Goal: Transaction & Acquisition: Purchase product/service

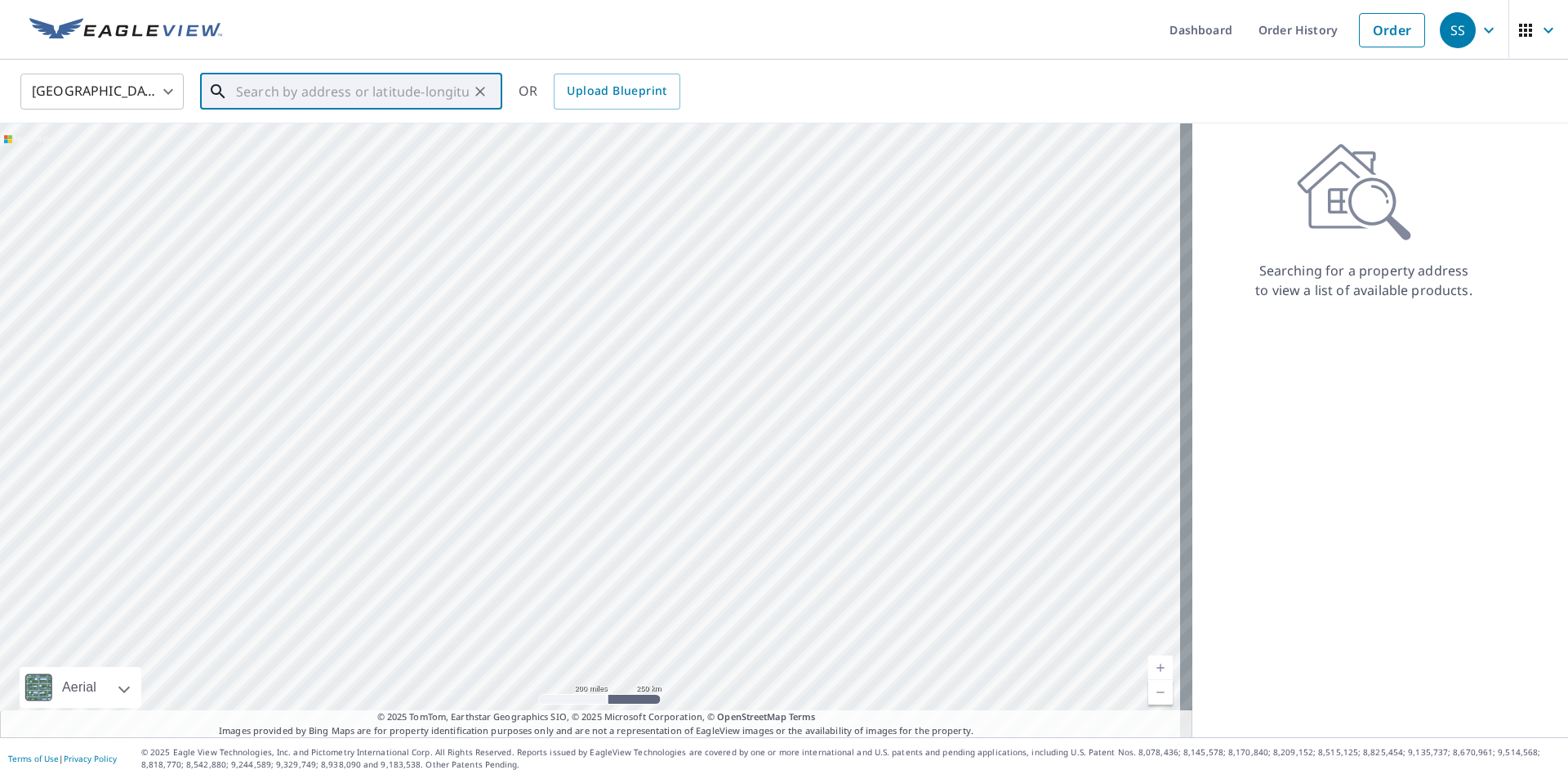
click at [273, 99] on input "text" at bounding box center [352, 91] width 233 height 46
click at [301, 149] on p "[GEOGRAPHIC_DATA]" at bounding box center [361, 157] width 256 height 17
type input "[STREET_ADDRESS]"
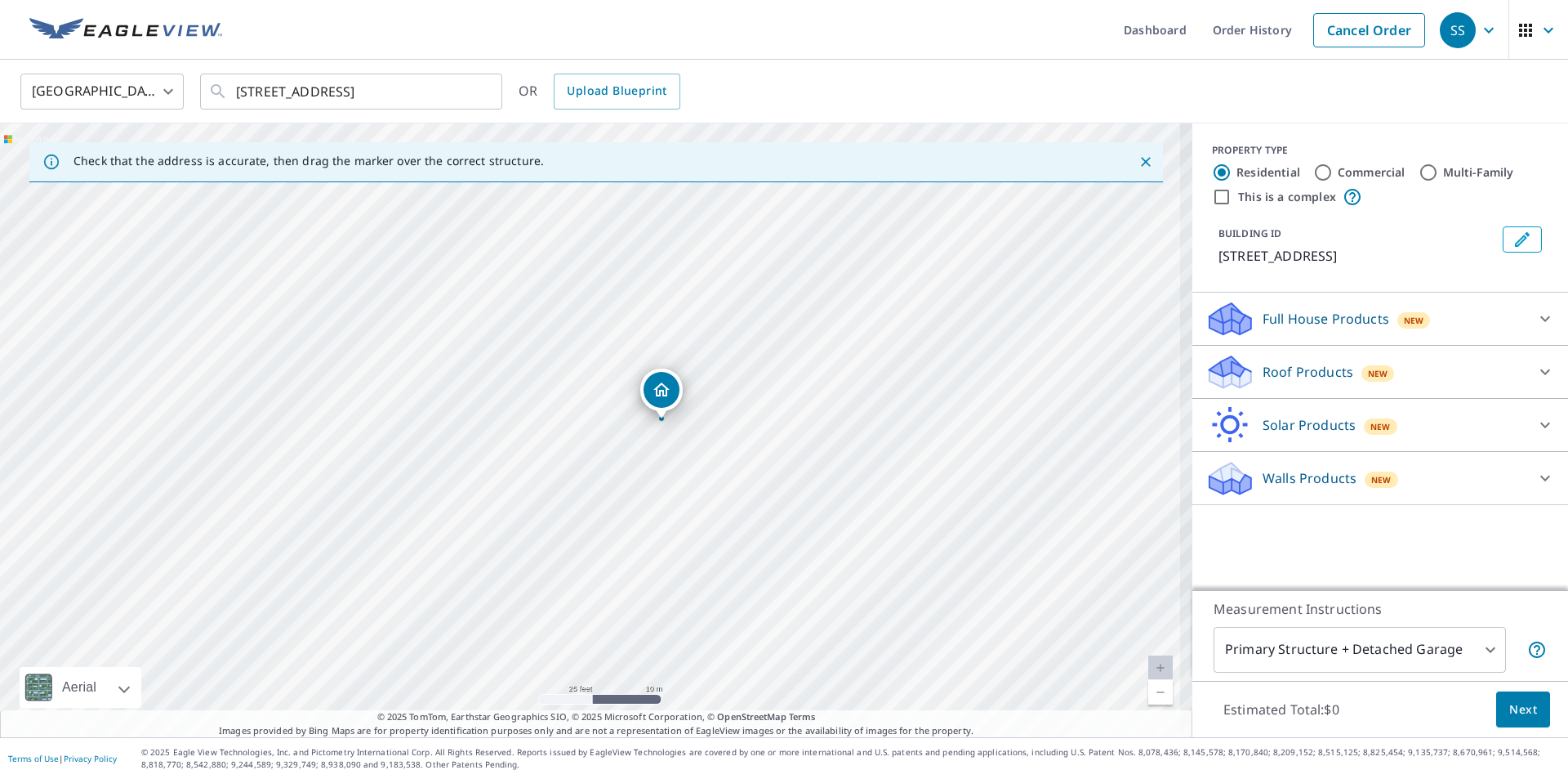
click at [580, 431] on div "[STREET_ADDRESS]" at bounding box center [596, 431] width 1192 height 614
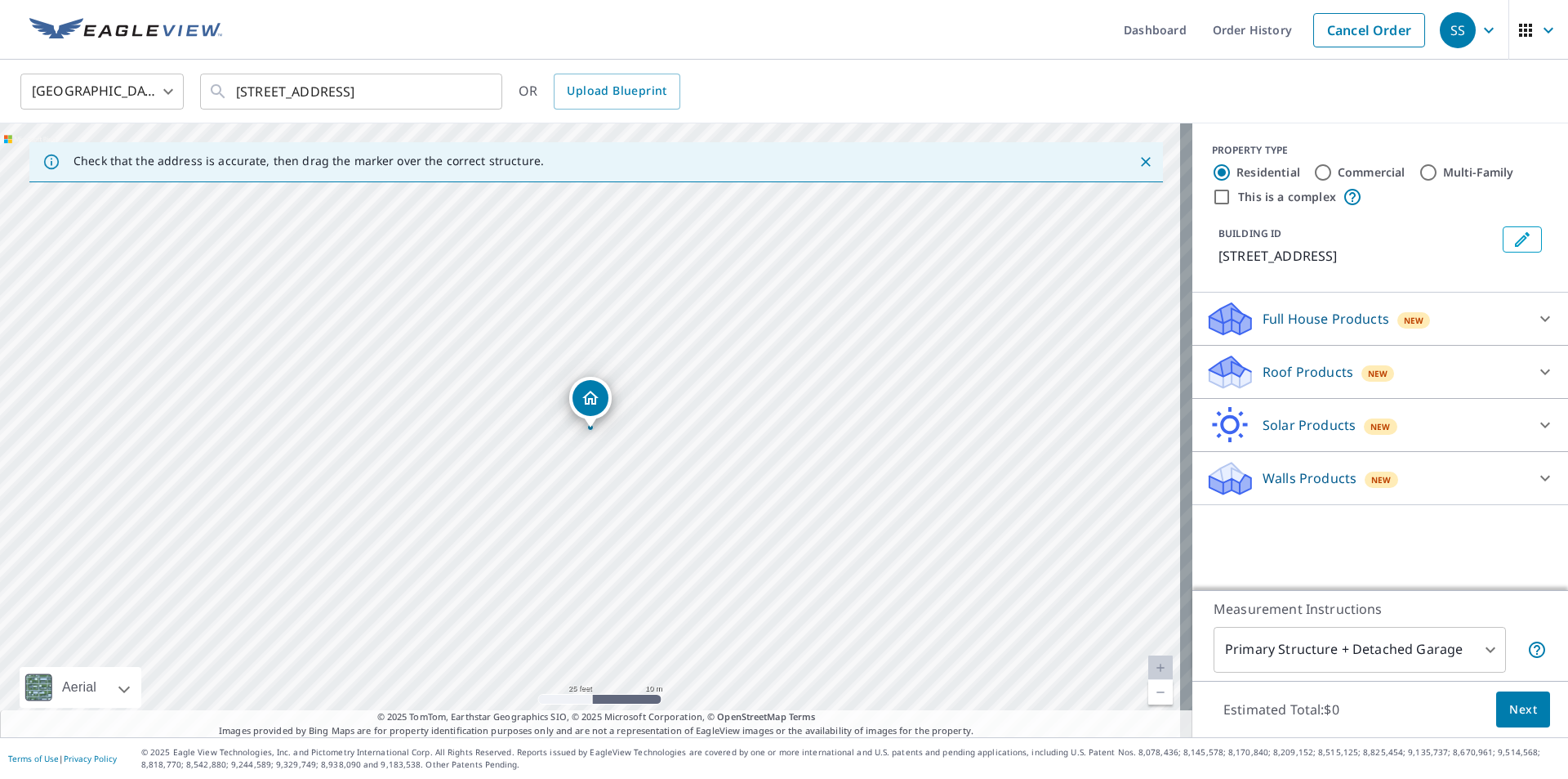
click at [1269, 365] on p "Roof Products" at bounding box center [1308, 372] width 90 height 20
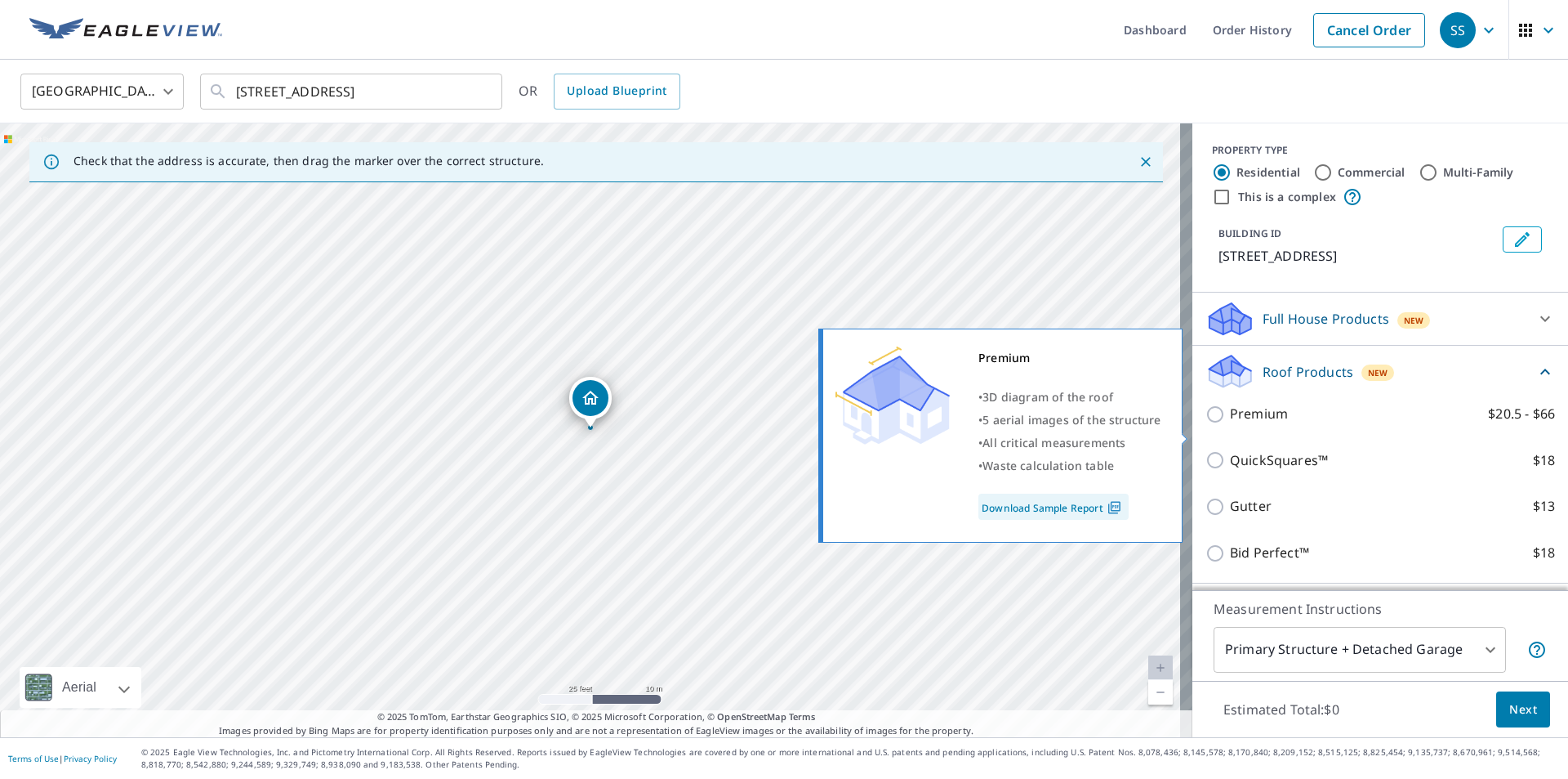
click at [1206, 424] on input "Premium $20.5 - $66" at bounding box center [1218, 415] width 25 height 20
checkbox input "true"
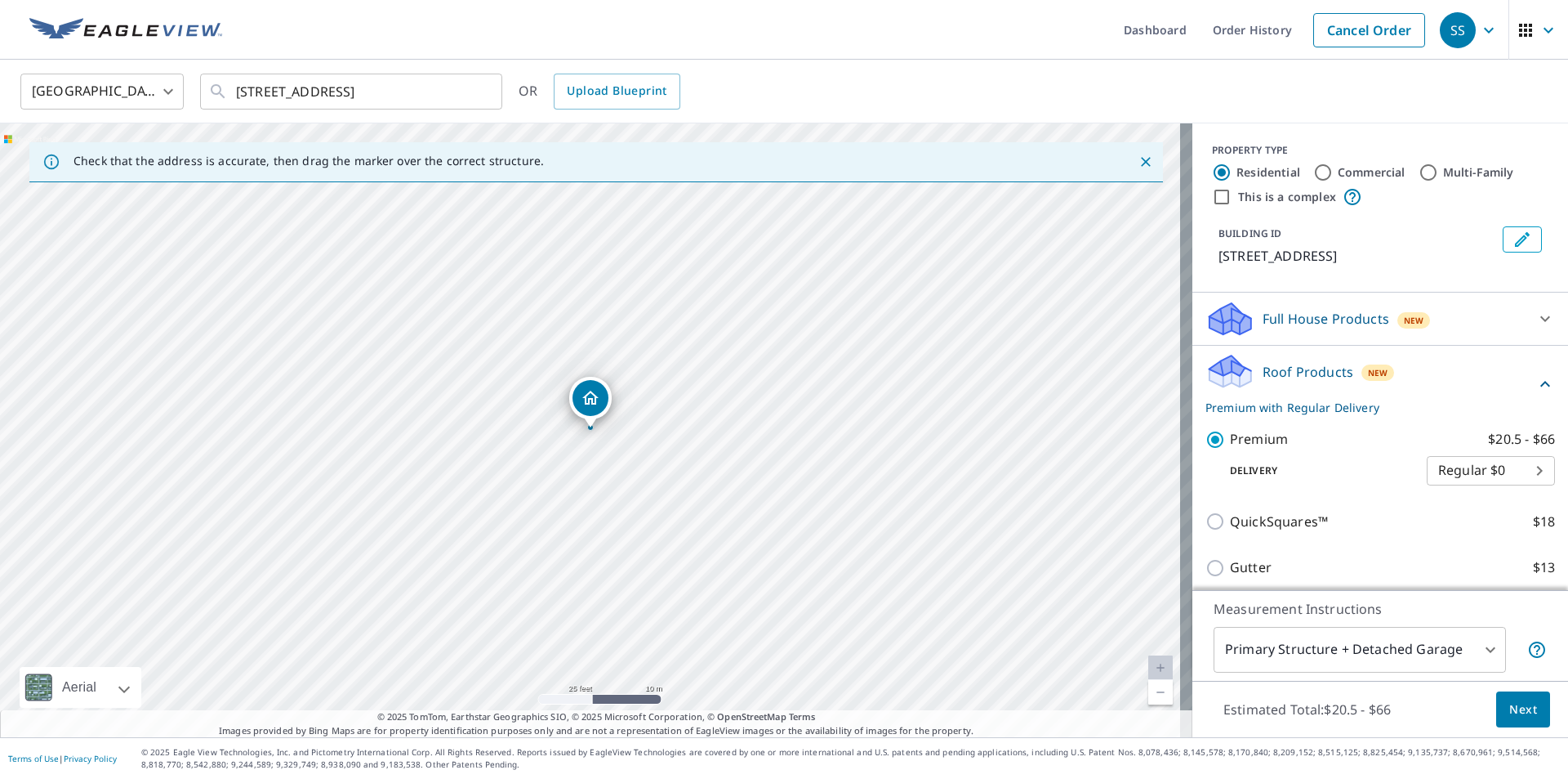
click at [1519, 706] on span "Next" at bounding box center [1522, 709] width 27 height 21
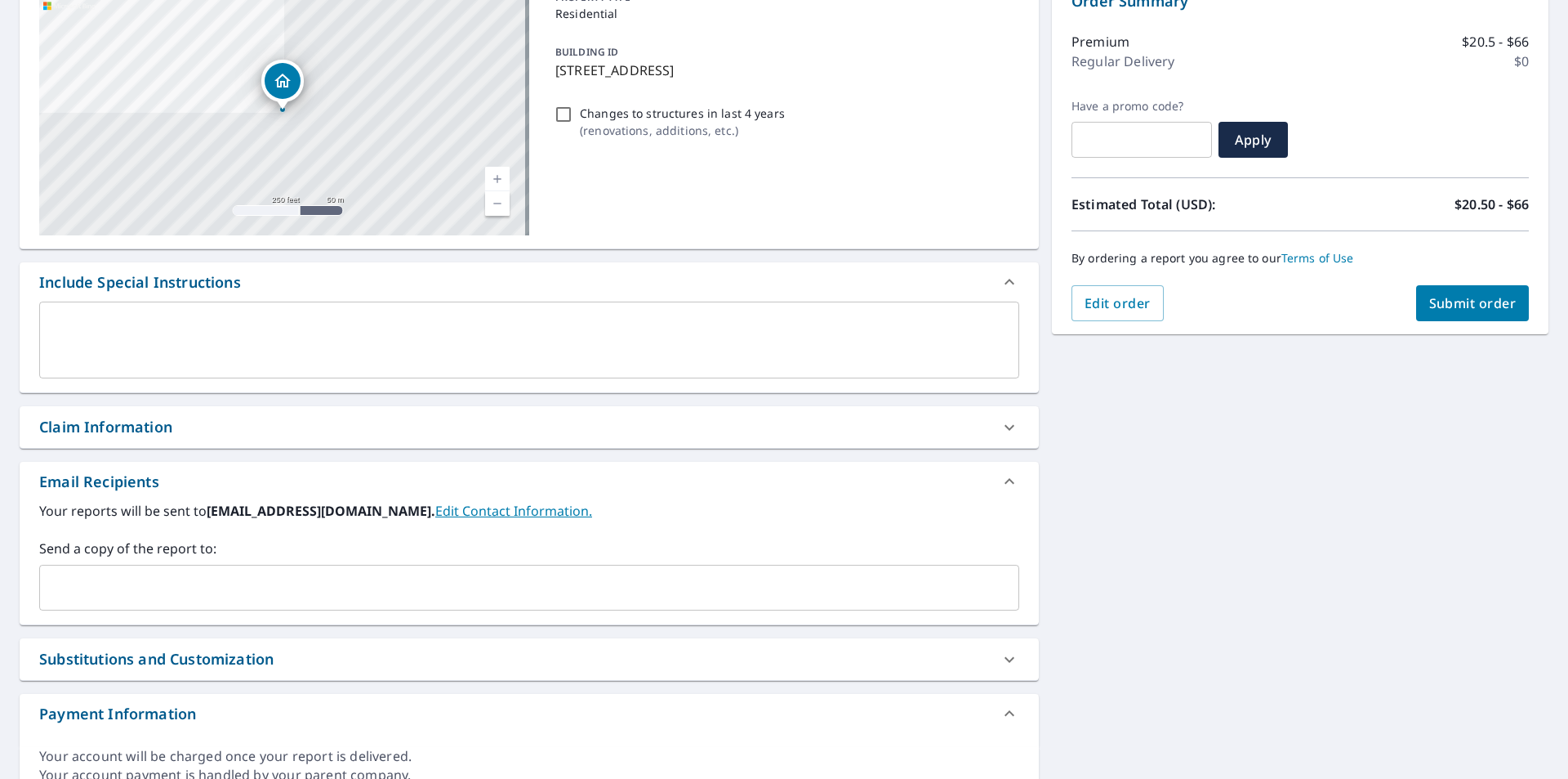
scroll to position [246, 0]
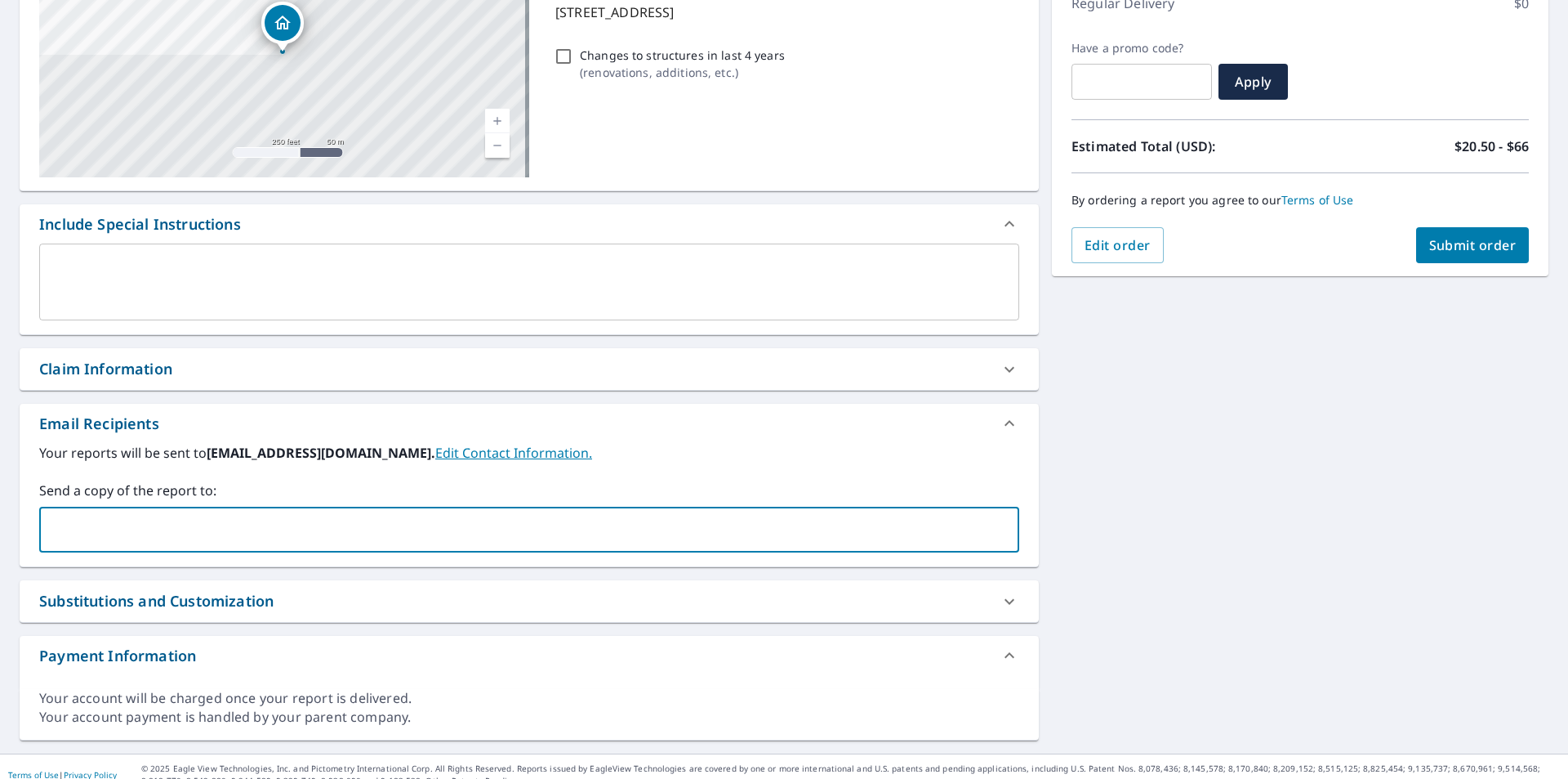
click at [238, 529] on input "text" at bounding box center [517, 529] width 941 height 31
type input "[PERSON_NAME][EMAIL_ADDRESS][PERSON_NAME][DOMAIN_NAME]"
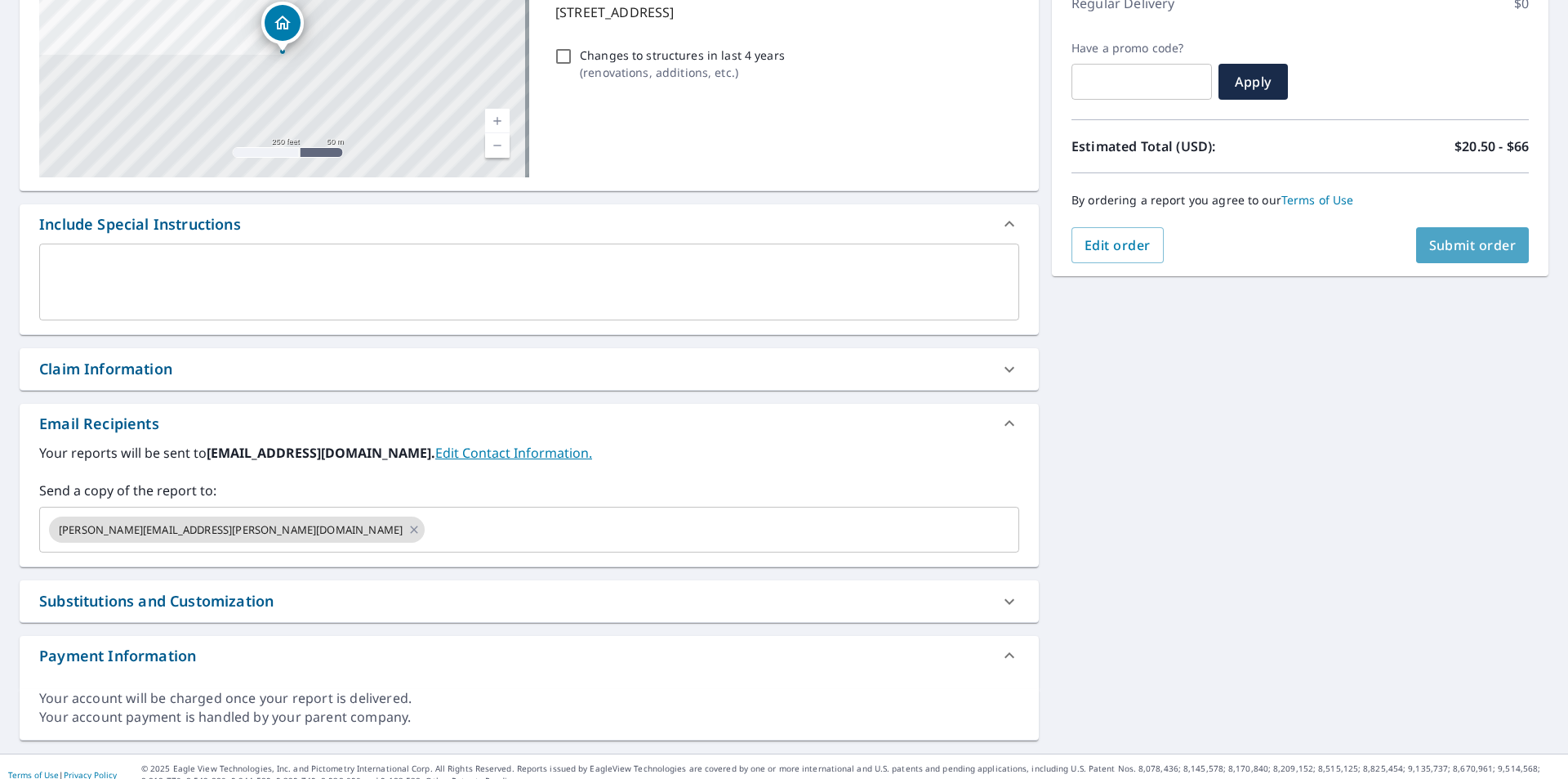
click at [1488, 244] on span "Submit order" at bounding box center [1473, 246] width 87 height 18
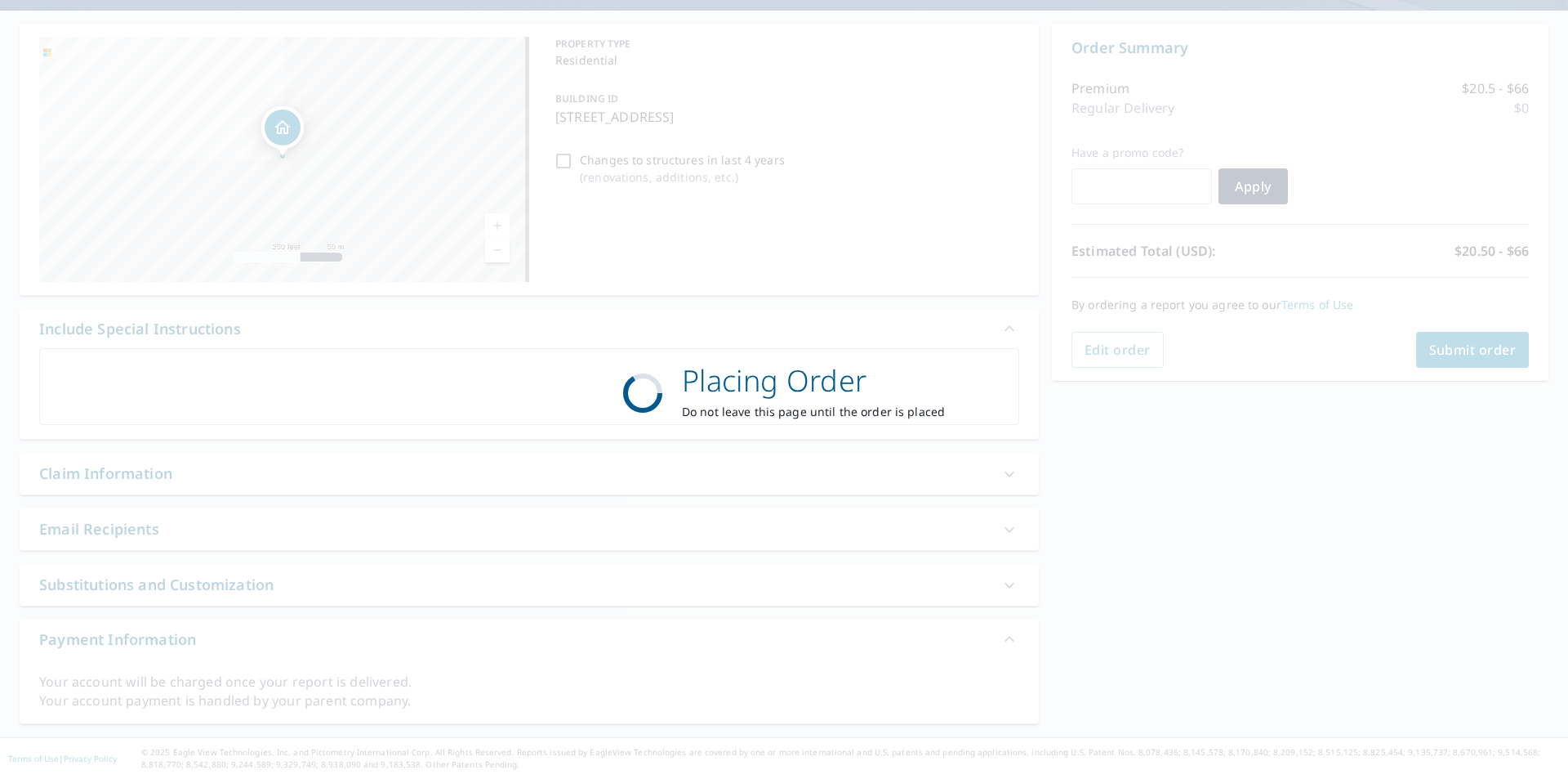
scroll to position [140, 0]
